Goal: Entertainment & Leisure: Consume media (video, audio)

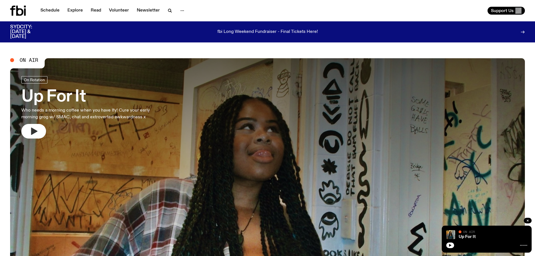
click at [32, 132] on icon "button" at bounding box center [34, 130] width 6 height 7
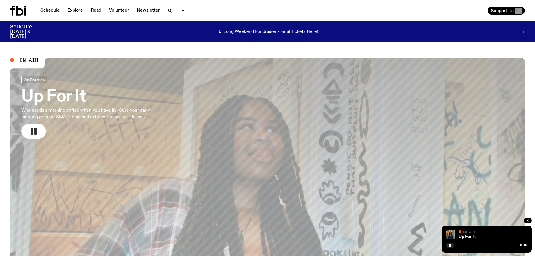
click at [34, 127] on icon "button" at bounding box center [33, 131] width 9 height 9
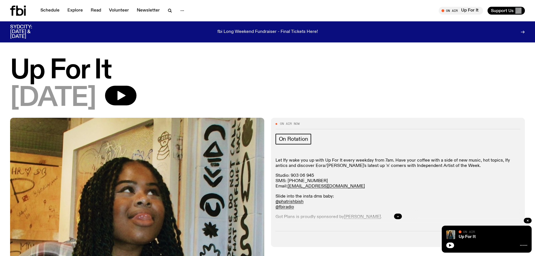
click at [286, 74] on h1 "Up For It" at bounding box center [267, 70] width 515 height 25
click at [126, 96] on icon "button" at bounding box center [121, 95] width 8 height 9
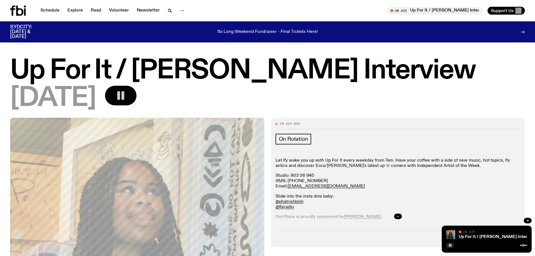
click at [126, 95] on icon "button" at bounding box center [120, 95] width 11 height 11
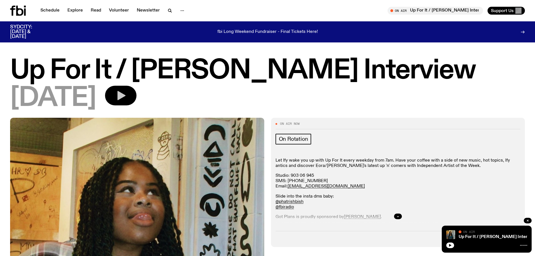
click at [126, 95] on icon "button" at bounding box center [121, 95] width 8 height 9
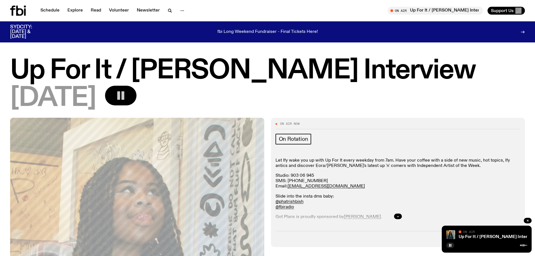
click at [355, 94] on div "[DATE]" at bounding box center [267, 98] width 515 height 25
click at [355, 154] on rect "button" at bounding box center [449, 245] width 1 height 3
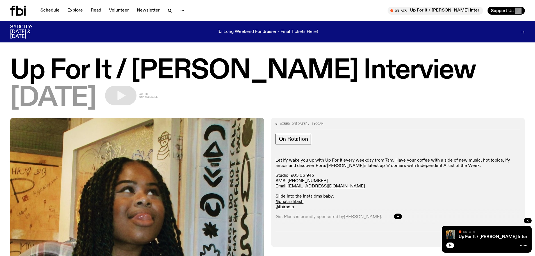
click at [355, 154] on icon "button" at bounding box center [450, 245] width 3 height 3
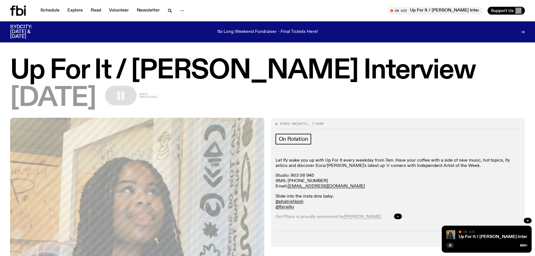
click at [355, 154] on button "button" at bounding box center [450, 245] width 8 height 6
